Goal: Task Accomplishment & Management: Complete application form

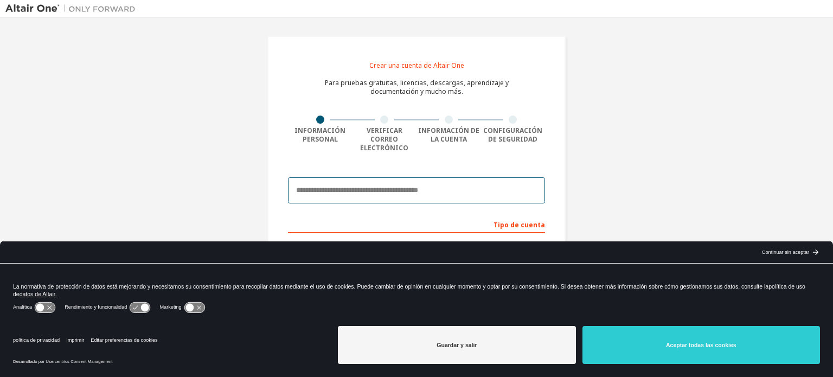
click at [385, 177] on input "email" at bounding box center [416, 190] width 257 height 26
type input "**********"
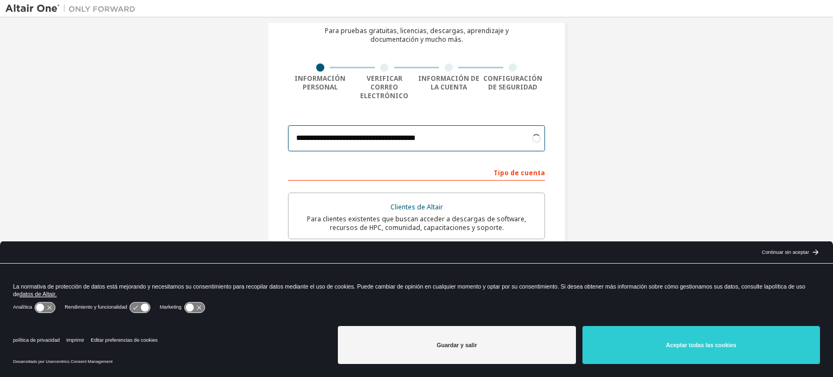
scroll to position [54, 0]
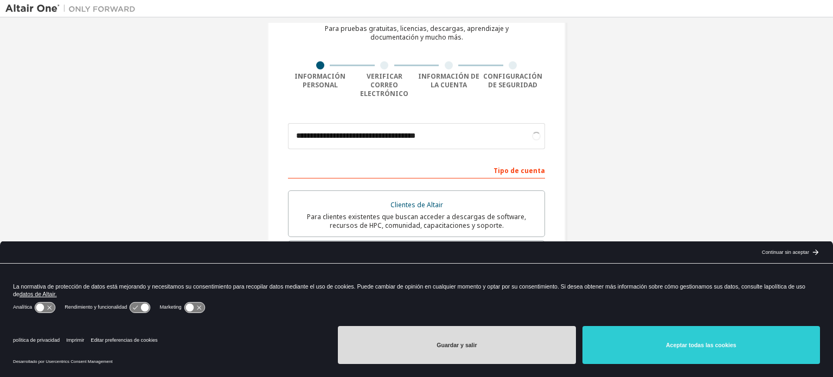
click at [552, 347] on button "Guardar y salir" at bounding box center [457, 345] width 238 height 38
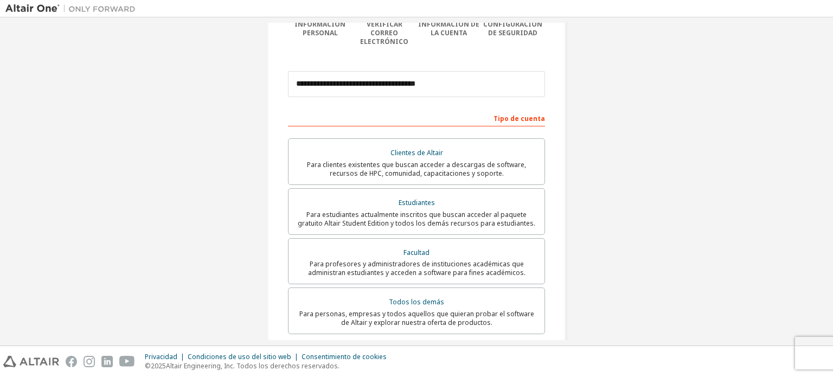
scroll to position [109, 0]
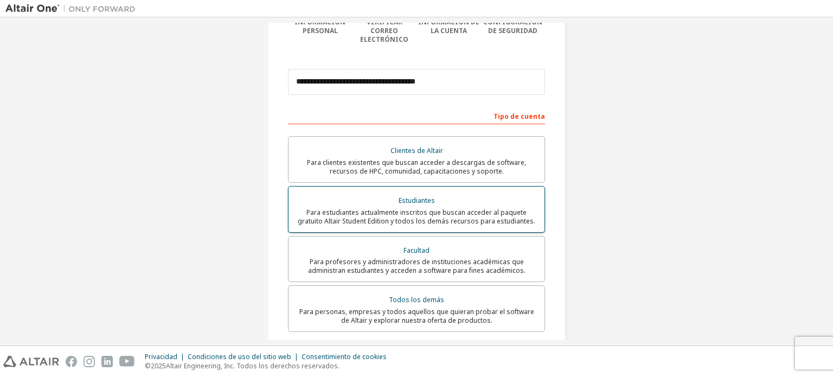
click at [476, 208] on font "Para estudiantes actualmente inscritos que buscan acceder al paquete gratuito A…" at bounding box center [417, 217] width 238 height 18
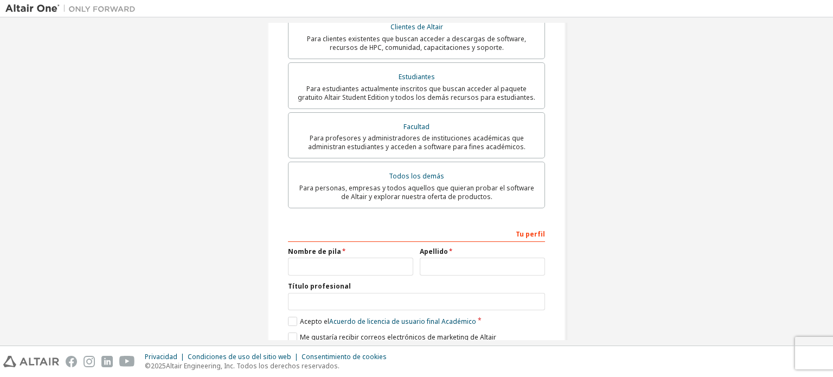
scroll to position [270, 0]
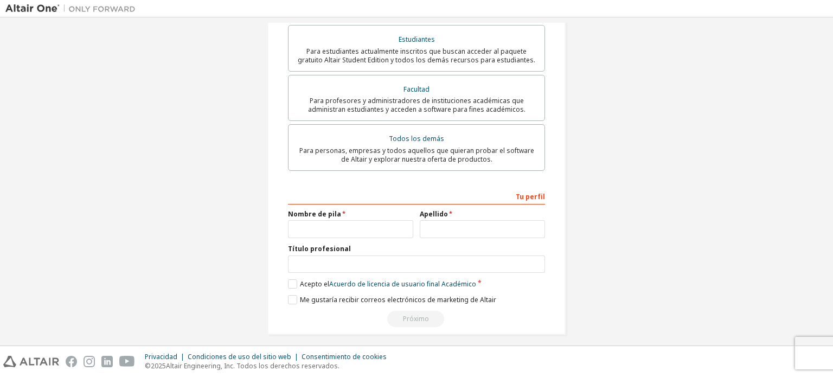
click at [368, 232] on div "Tu perfil Nombre de pila Apellido Título profesional Proporcione el estado y la…" at bounding box center [416, 257] width 257 height 141
click at [364, 222] on input "text" at bounding box center [350, 229] width 125 height 18
type input "****"
click at [453, 220] on input "text" at bounding box center [482, 229] width 125 height 18
type input "**********"
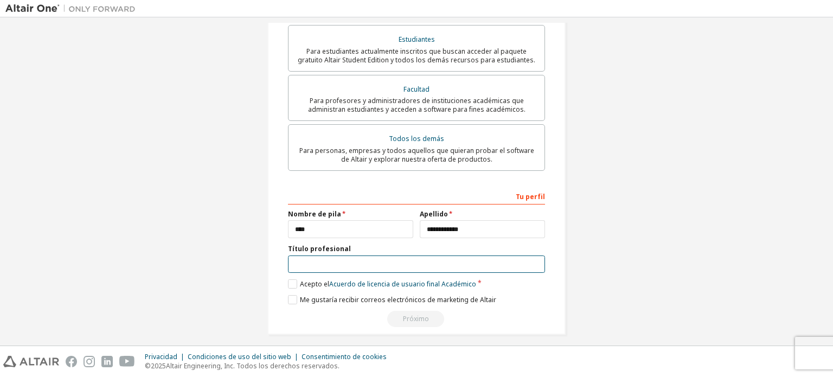
click at [412, 261] on input "text" at bounding box center [416, 265] width 257 height 18
click at [268, 284] on div "**********" at bounding box center [417, 50] width 298 height 569
click at [289, 279] on label "Acepto el Acuerdo de licencia de usuario final Académico" at bounding box center [382, 283] width 188 height 9
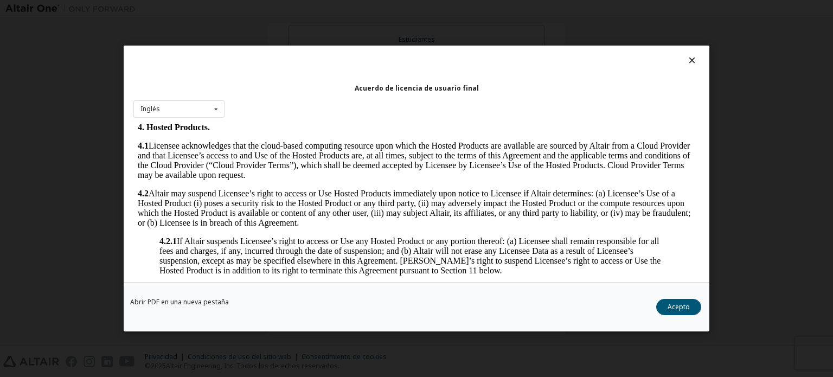
scroll to position [814, 0]
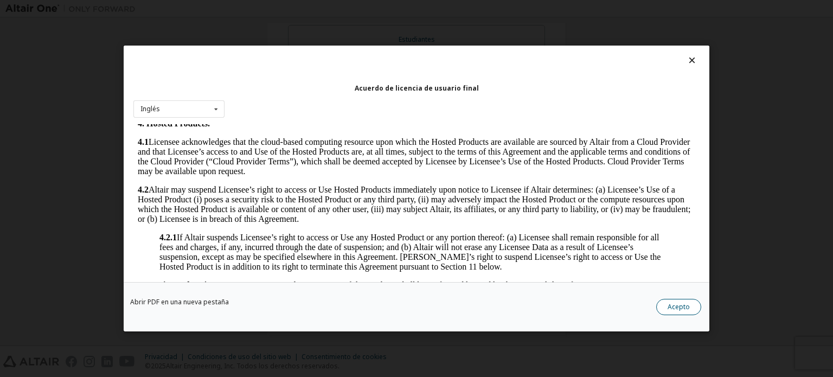
click at [686, 311] on button "Acepto" at bounding box center [679, 307] width 45 height 16
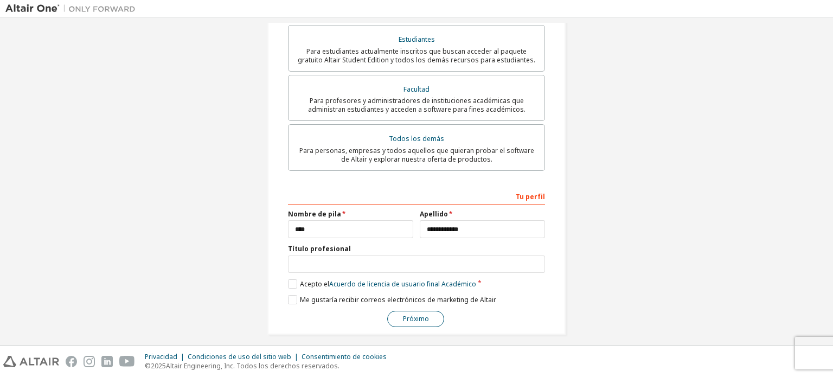
click at [413, 314] on font "Próximo" at bounding box center [416, 318] width 26 height 9
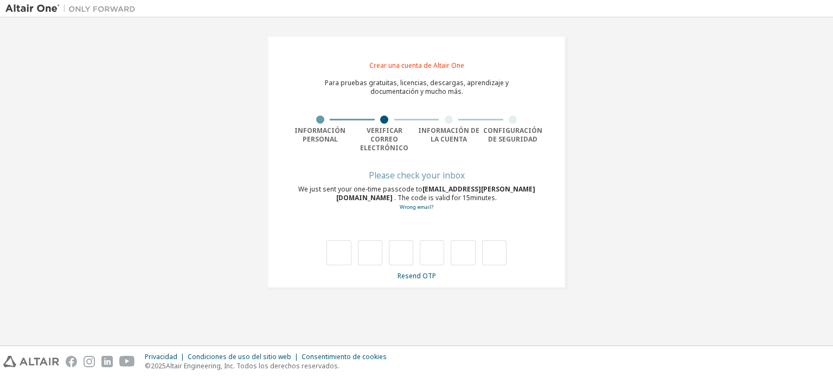
scroll to position [0, 0]
type input "*"
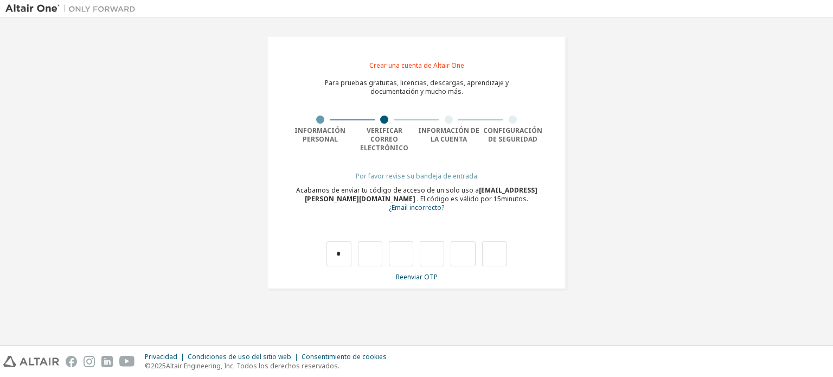
type input "*"
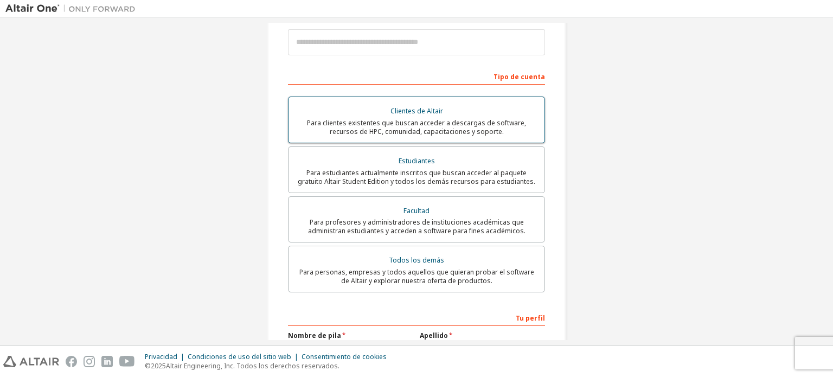
scroll to position [163, 0]
